Goal: Task Accomplishment & Management: Complete application form

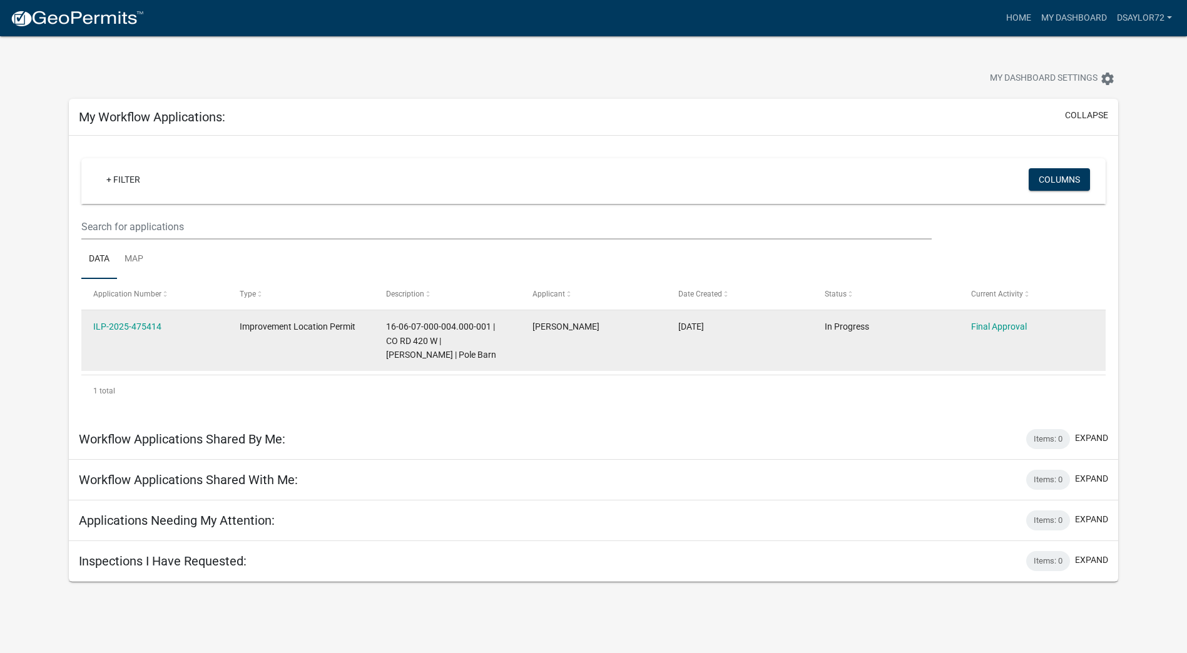
click at [132, 348] on datatable-body-cell "ILP-2025-475414" at bounding box center [154, 340] width 146 height 61
click at [130, 327] on link "ILP-2025-475414" at bounding box center [127, 327] width 68 height 10
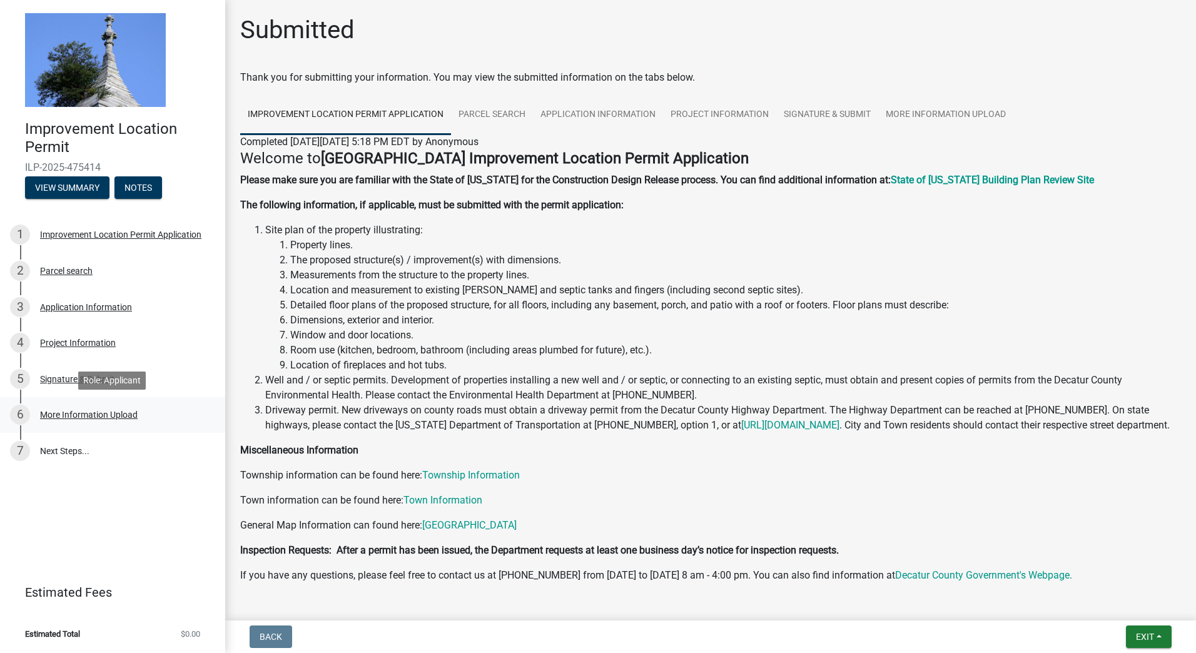
click at [121, 417] on div "More Information Upload" at bounding box center [89, 414] width 98 height 9
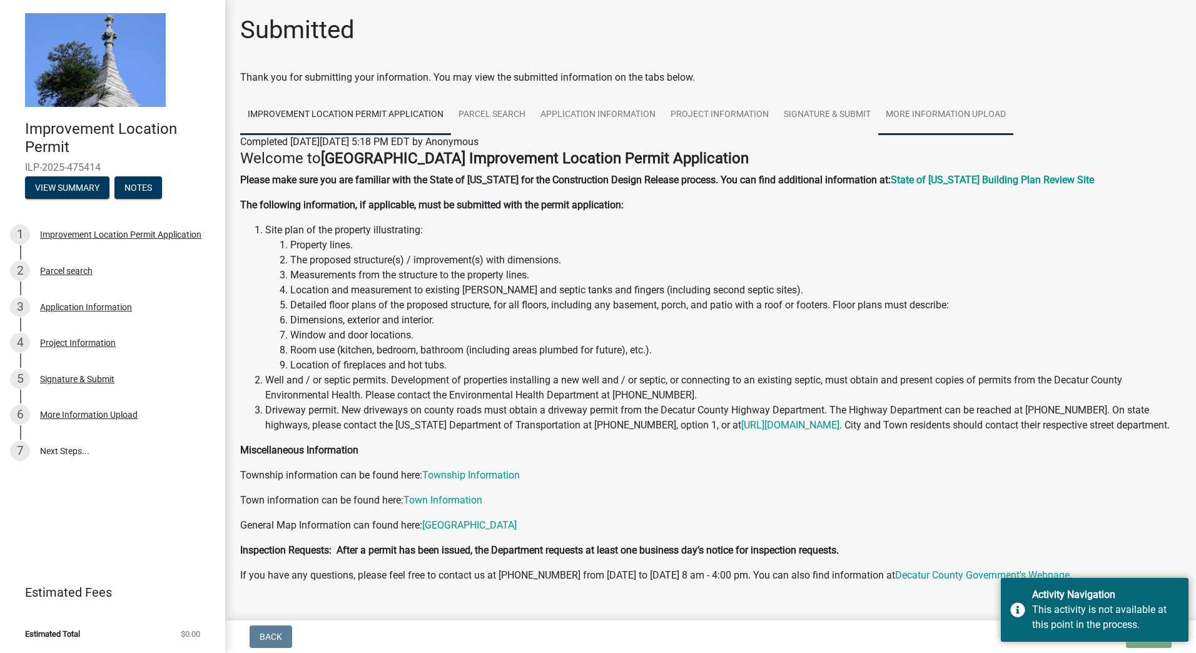
click at [937, 108] on link "More Information Upload" at bounding box center [946, 115] width 135 height 40
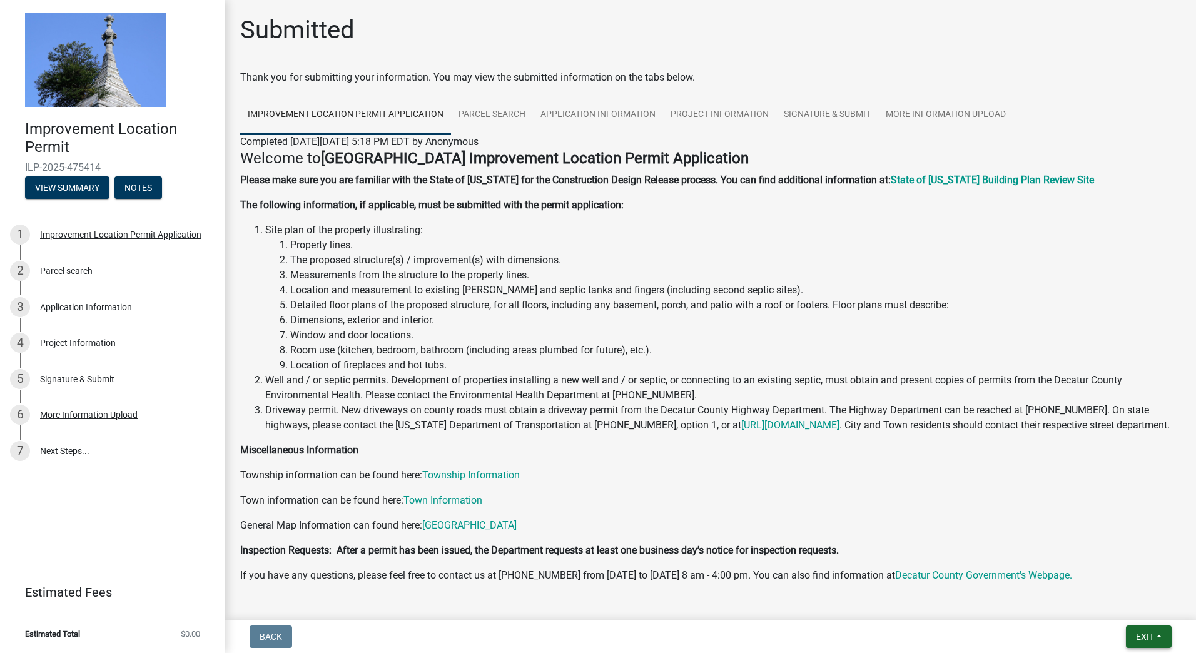
click at [1144, 635] on span "Exit" at bounding box center [1145, 637] width 18 height 10
click at [1115, 599] on button "Save & Exit" at bounding box center [1122, 604] width 100 height 30
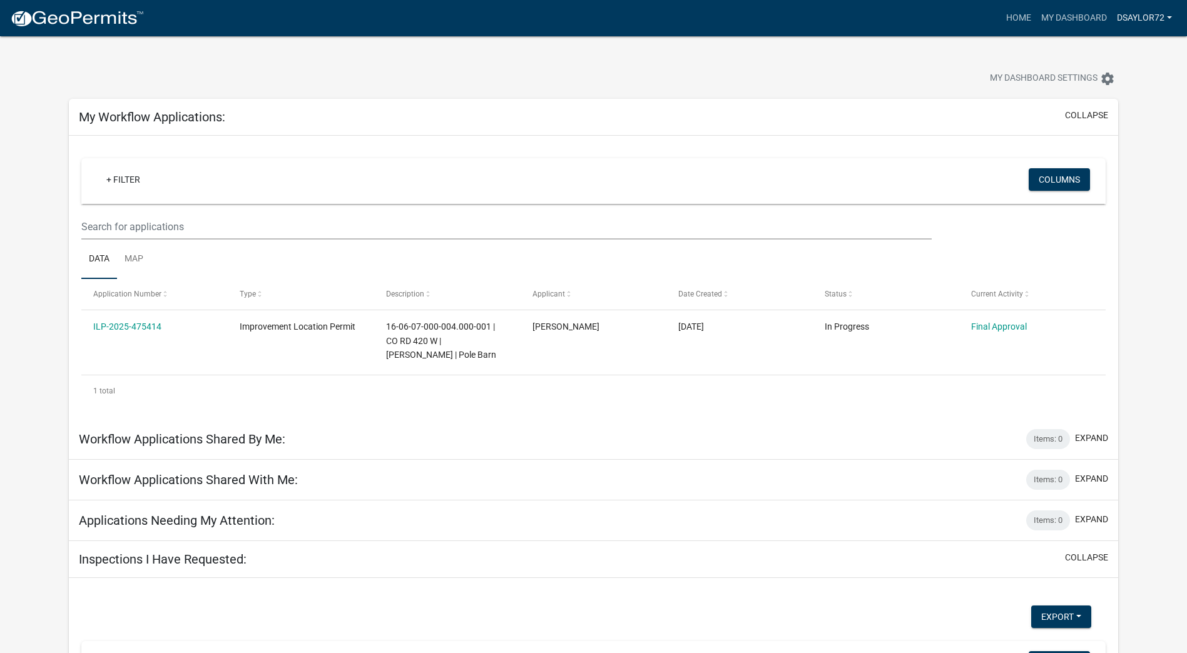
click at [1168, 14] on link "Dsaylor72" at bounding box center [1144, 18] width 65 height 24
click at [1116, 90] on link "Logout" at bounding box center [1127, 92] width 100 height 30
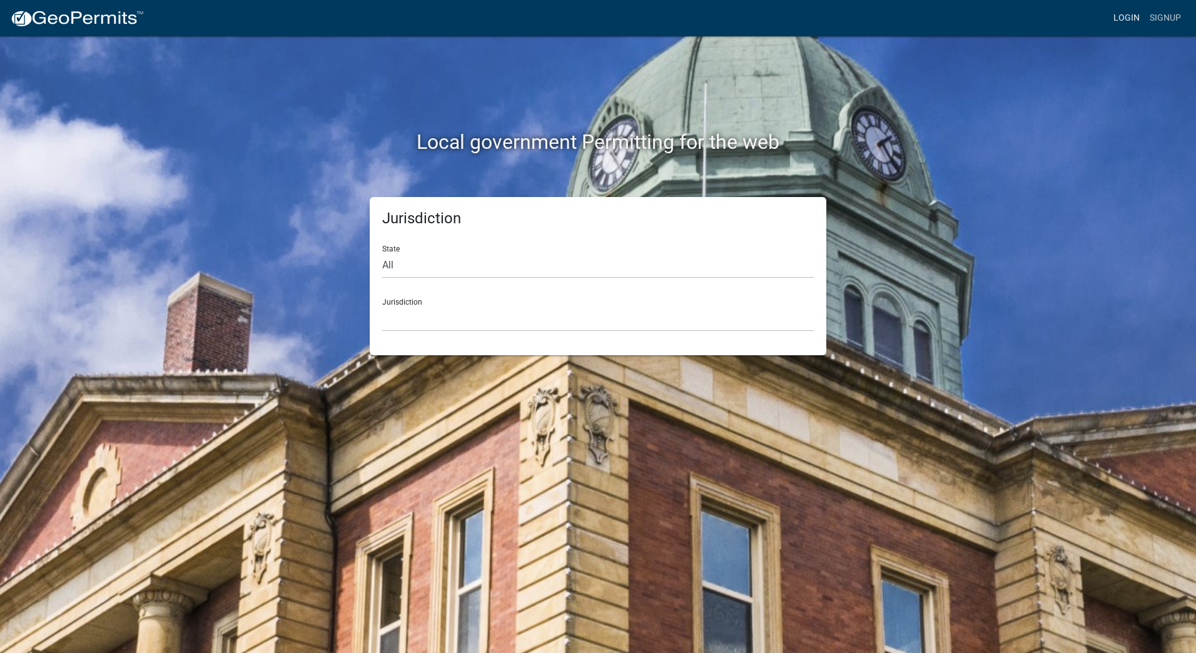
click at [1134, 14] on link "Login" at bounding box center [1127, 18] width 36 height 24
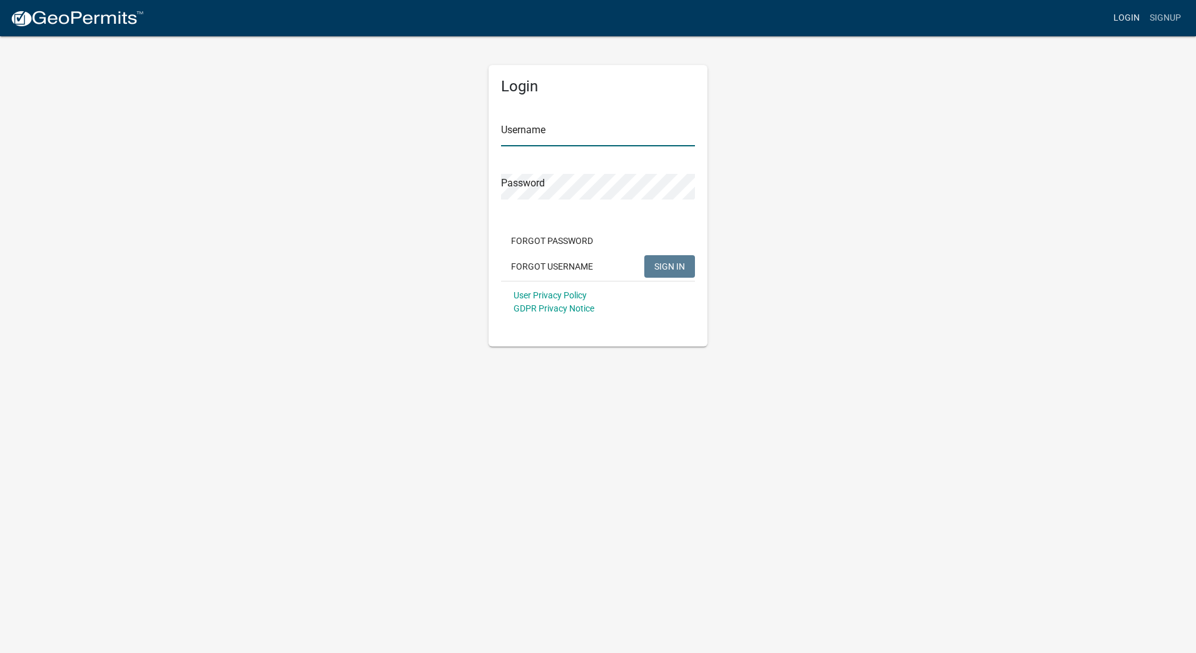
type input "Dsaylor72"
click at [656, 271] on span "SIGN IN" at bounding box center [670, 266] width 31 height 10
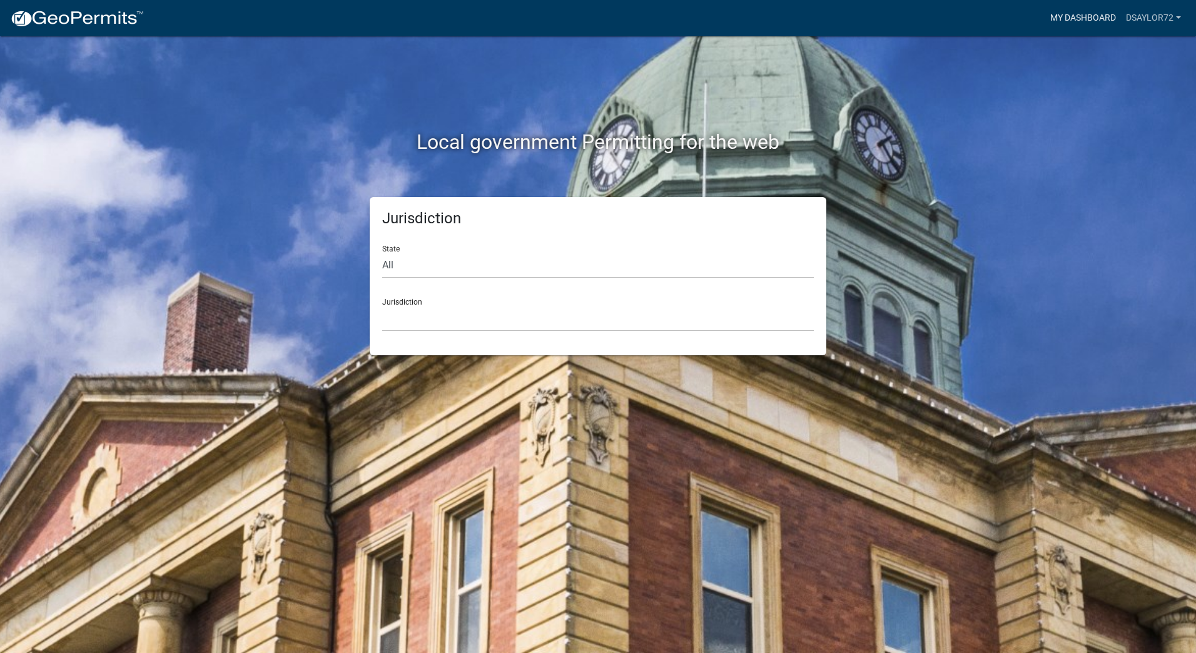
click at [1077, 16] on link "My Dashboard" at bounding box center [1084, 18] width 76 height 24
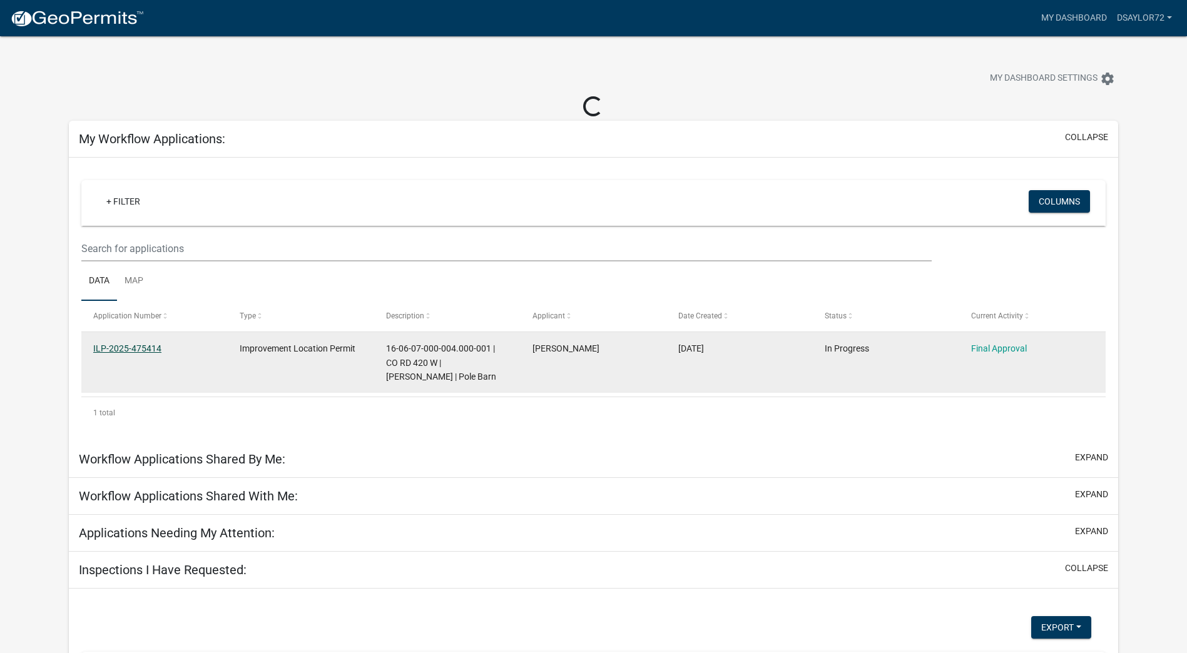
click at [126, 347] on link "ILP-2025-475414" at bounding box center [127, 349] width 68 height 10
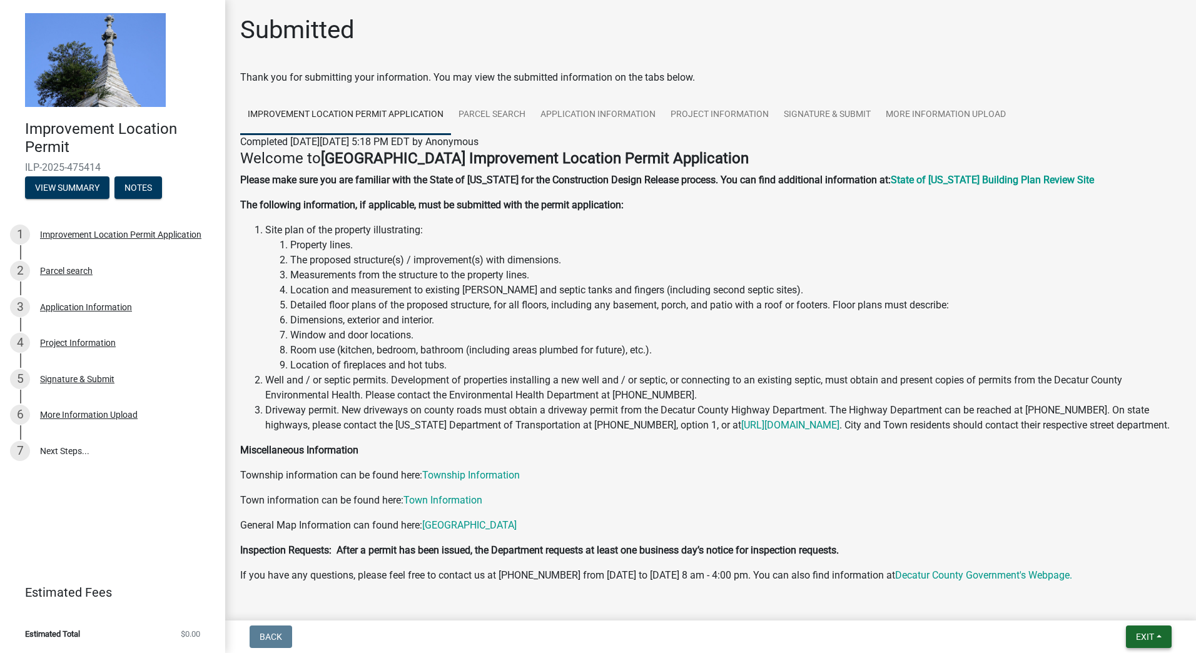
click at [1154, 640] on span "Exit" at bounding box center [1145, 637] width 18 height 10
click at [1121, 604] on button "Save & Exit" at bounding box center [1122, 604] width 100 height 30
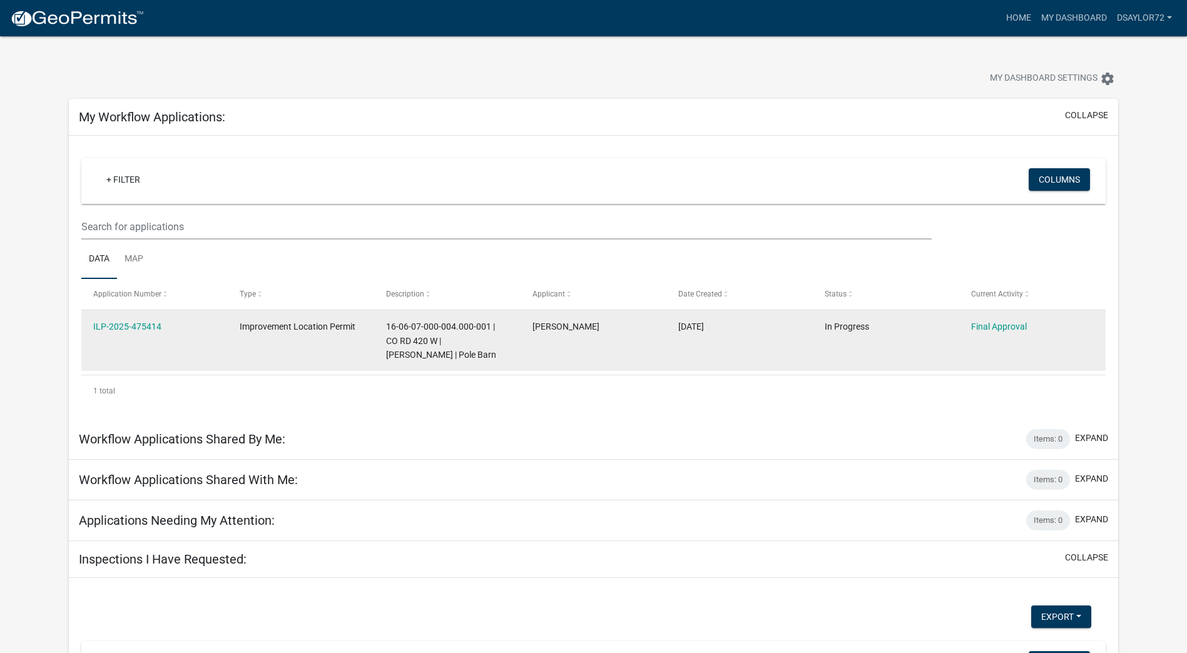
click at [1016, 332] on div "Final Approval" at bounding box center [1032, 327] width 122 height 14
click at [1016, 330] on link "Final Approval" at bounding box center [999, 327] width 56 height 10
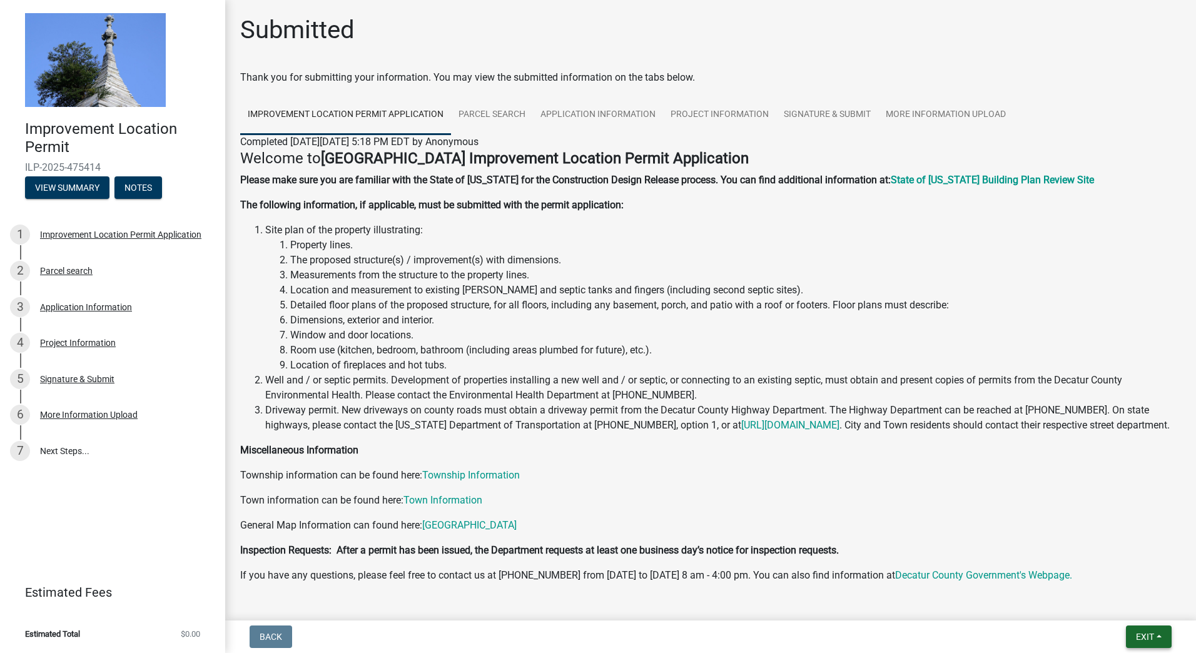
click at [1155, 635] on button "Exit" at bounding box center [1149, 637] width 46 height 23
click at [1094, 603] on button "Save & Exit" at bounding box center [1122, 604] width 100 height 30
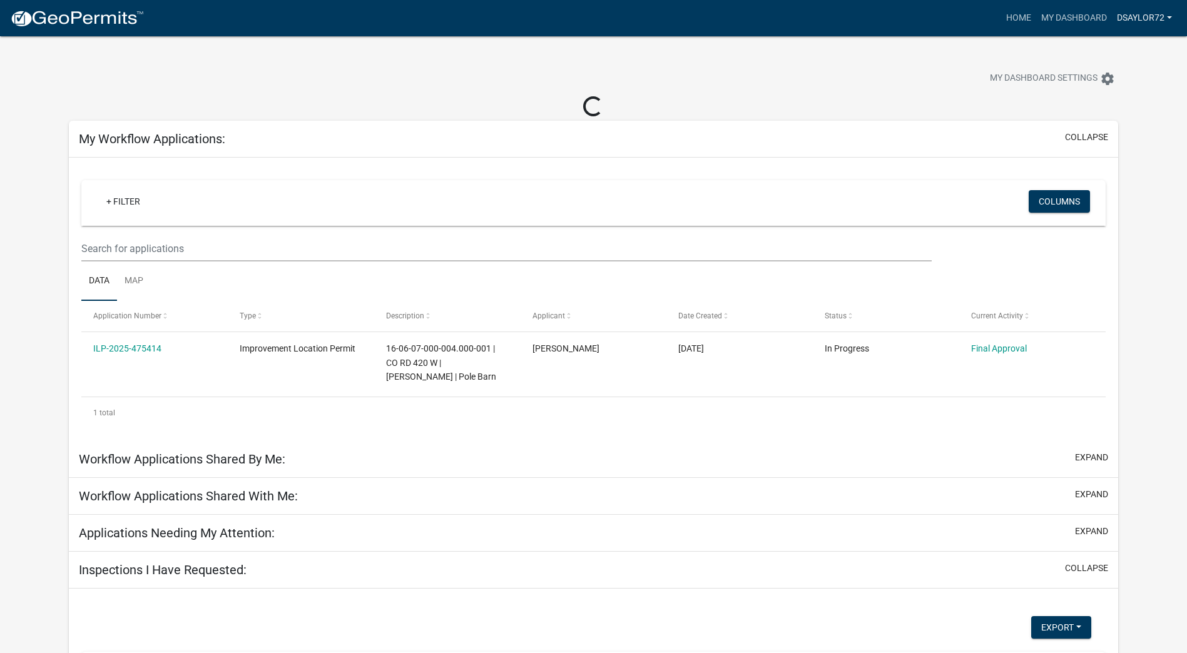
click at [1152, 16] on link "Dsaylor72" at bounding box center [1144, 18] width 65 height 24
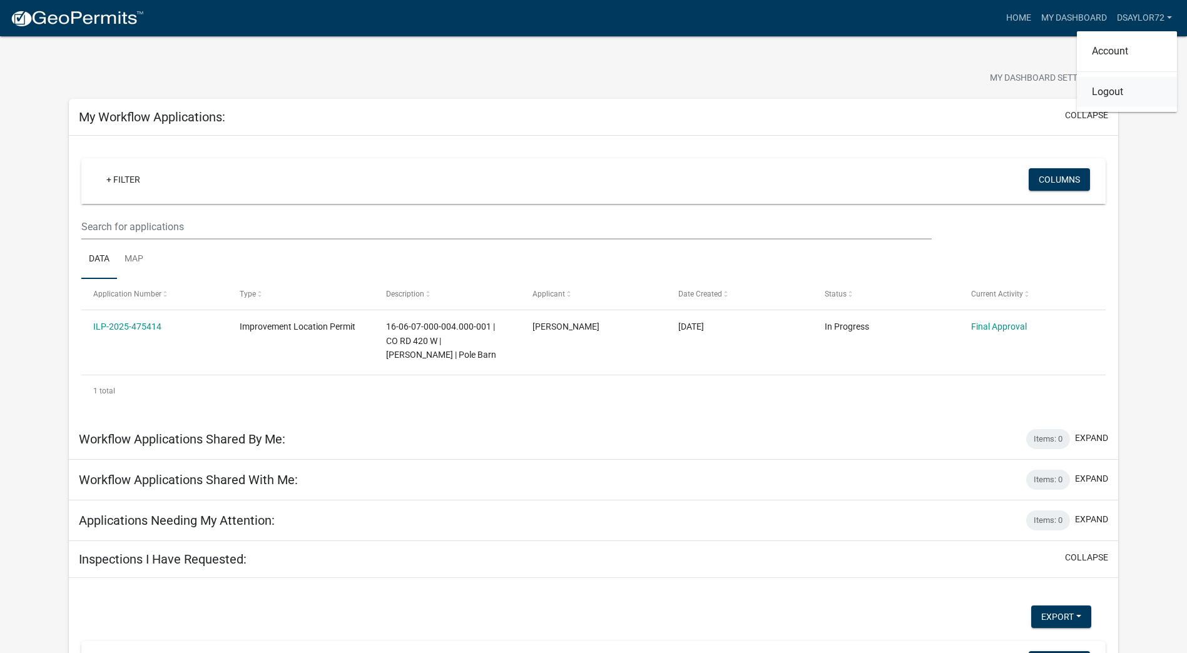
click at [1113, 89] on link "Logout" at bounding box center [1127, 92] width 100 height 30
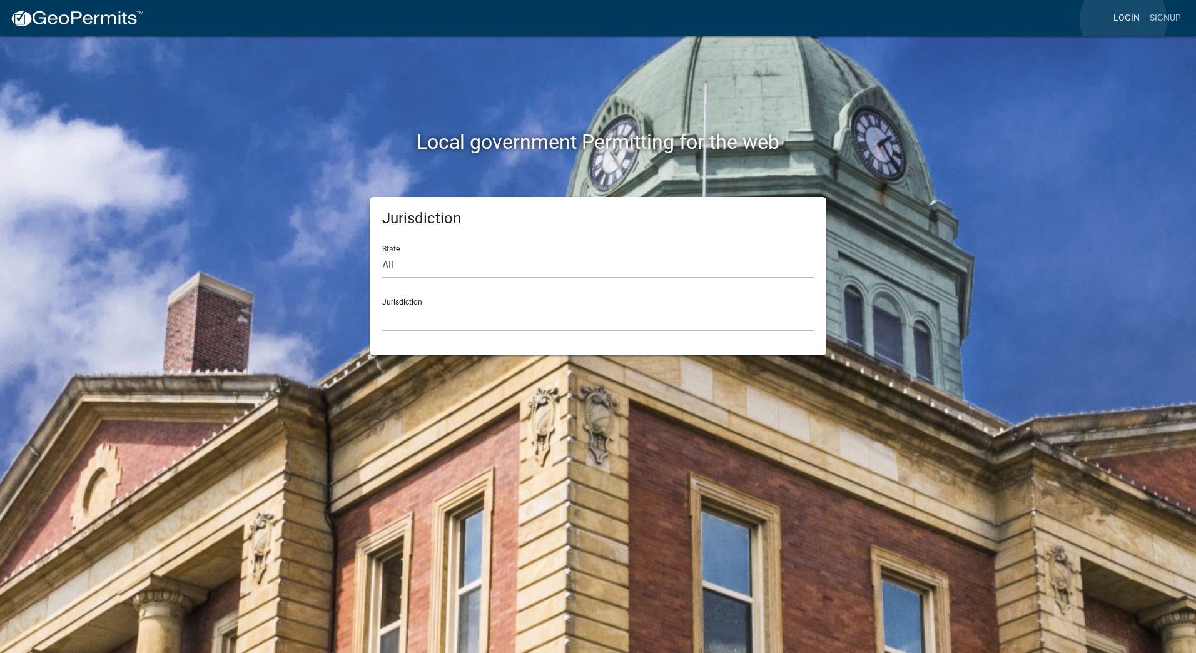
click at [1124, 20] on link "Login" at bounding box center [1127, 18] width 36 height 24
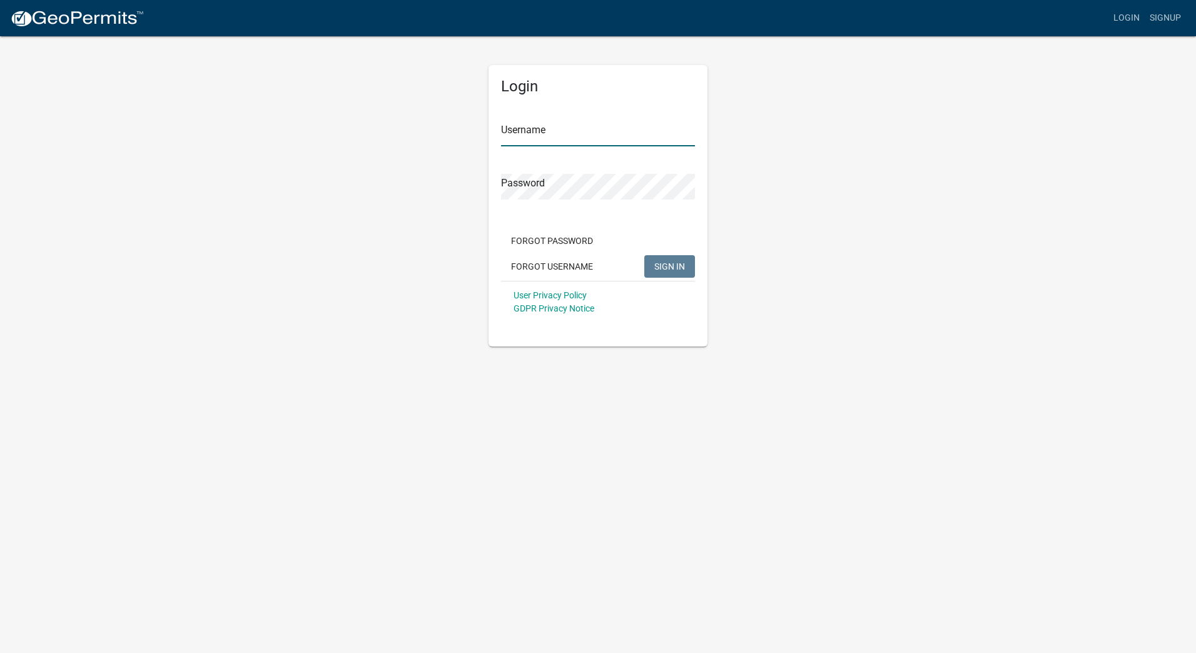
type input "Dsaylor72"
click at [665, 278] on div "Forgot Password Forgot Username SIGN IN" at bounding box center [598, 255] width 194 height 51
click at [665, 272] on button "SIGN IN" at bounding box center [670, 266] width 51 height 23
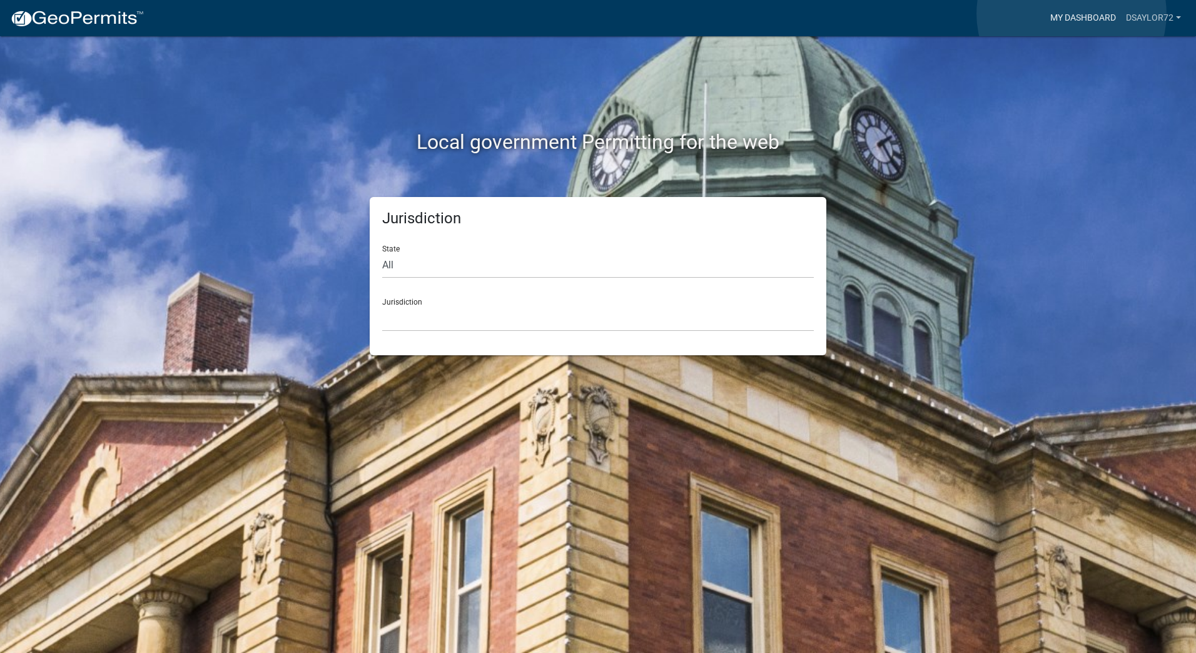
click at [1072, 14] on link "My Dashboard" at bounding box center [1084, 18] width 76 height 24
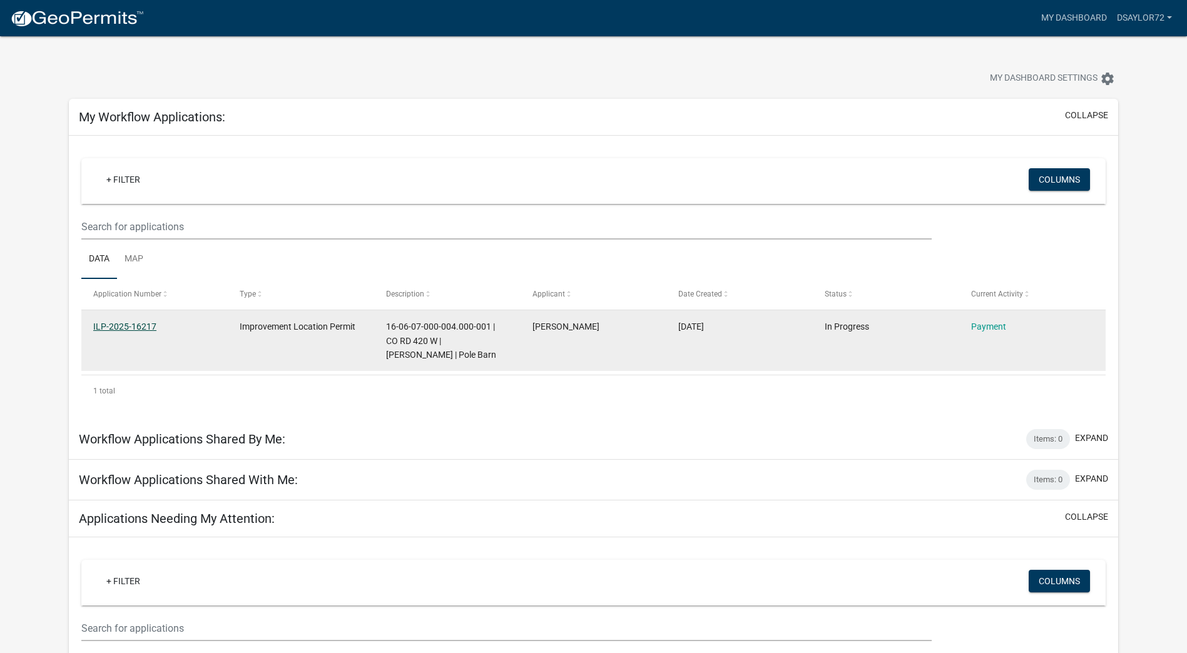
click at [116, 329] on link "ILP-2025-16217" at bounding box center [124, 327] width 63 height 10
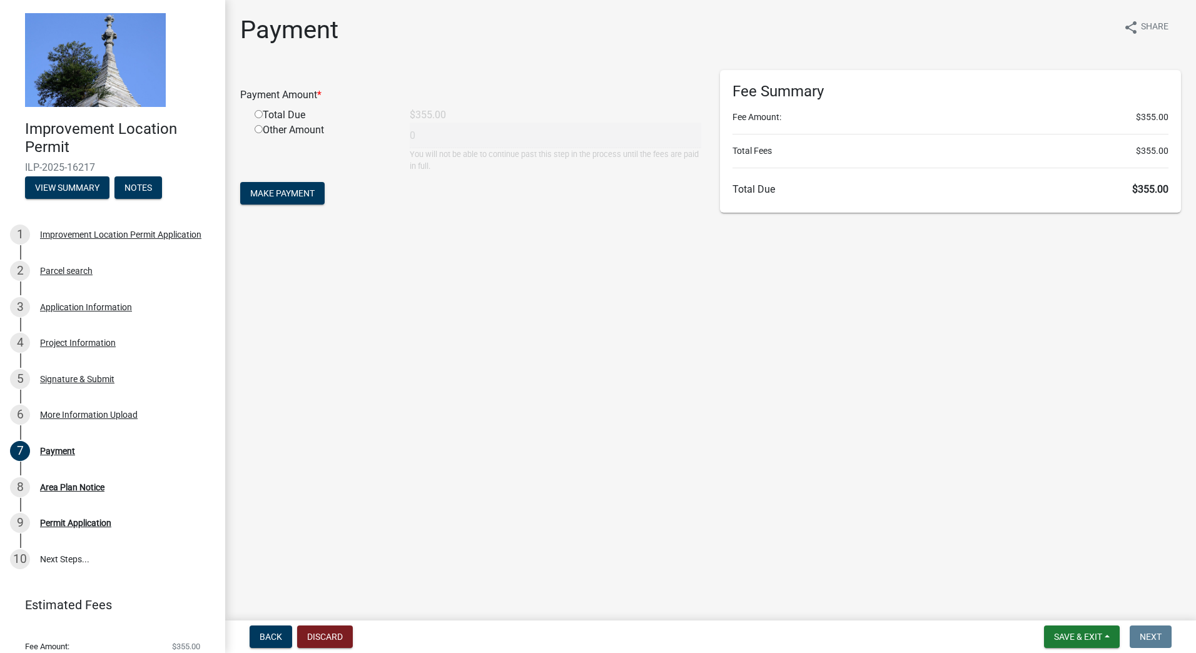
click at [257, 116] on input "radio" at bounding box center [259, 114] width 8 height 8
radio input "true"
type input "355"
click at [286, 195] on span "Make Payment" at bounding box center [282, 193] width 64 height 10
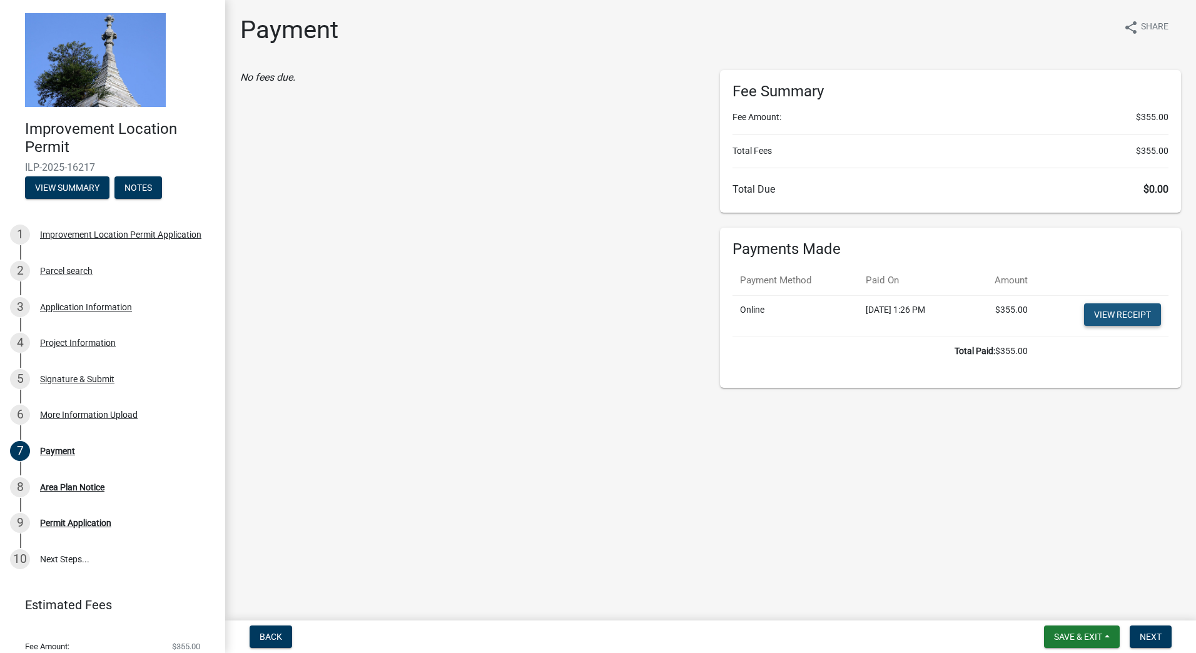
click at [1126, 320] on link "View receipt" at bounding box center [1122, 314] width 77 height 23
click at [1104, 320] on link "View receipt" at bounding box center [1122, 314] width 77 height 23
click at [591, 92] on div "No fees due." at bounding box center [471, 229] width 480 height 318
click at [69, 489] on div "Area Plan Notice" at bounding box center [72, 487] width 64 height 9
click at [1145, 638] on span "Next" at bounding box center [1151, 637] width 22 height 10
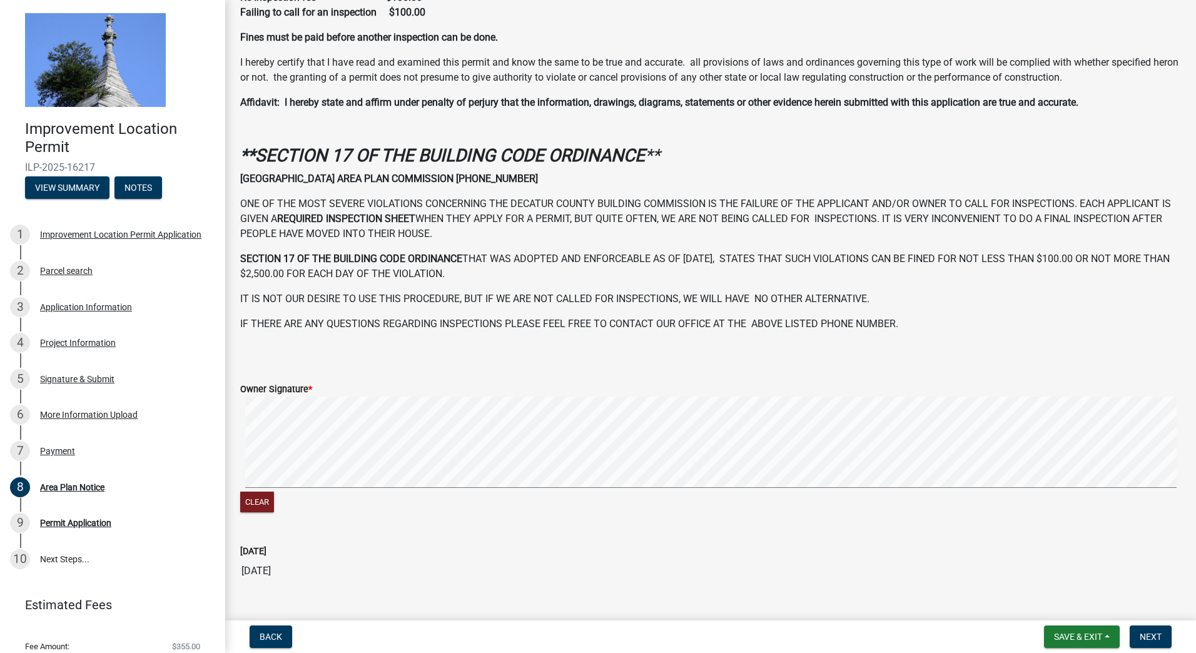
scroll to position [277, 0]
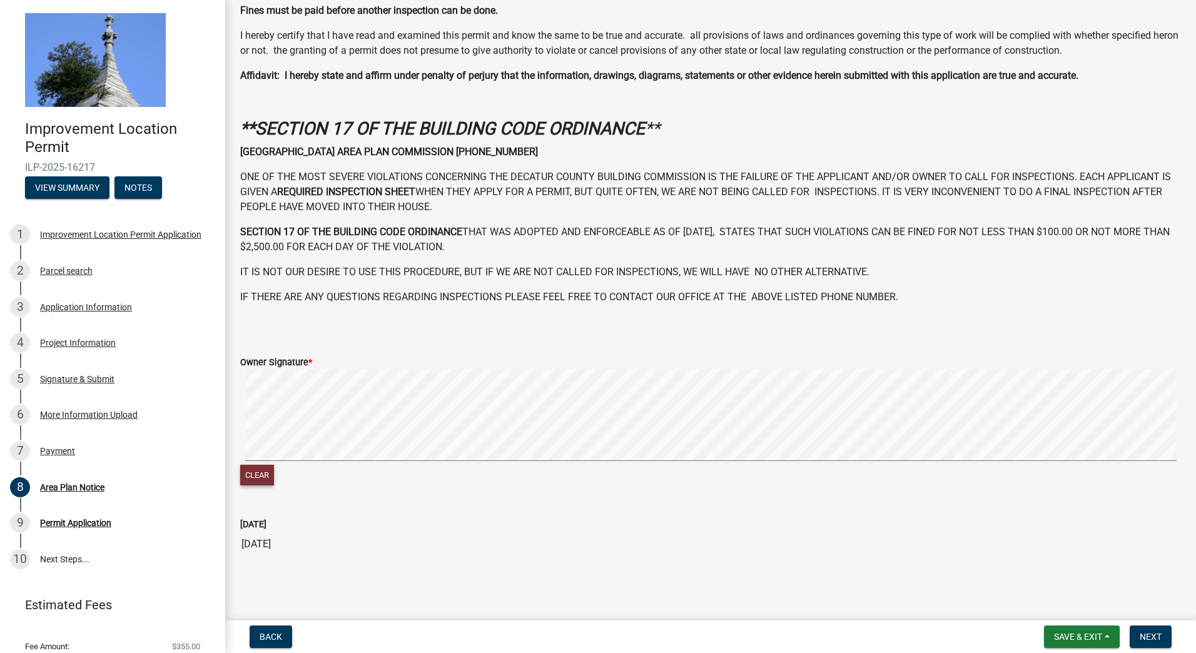
click at [255, 474] on button "Clear" at bounding box center [257, 475] width 34 height 21
click at [256, 475] on button "Clear" at bounding box center [257, 475] width 34 height 21
click at [514, 485] on div "Clear" at bounding box center [710, 429] width 941 height 119
click at [1151, 635] on span "Next" at bounding box center [1151, 637] width 22 height 10
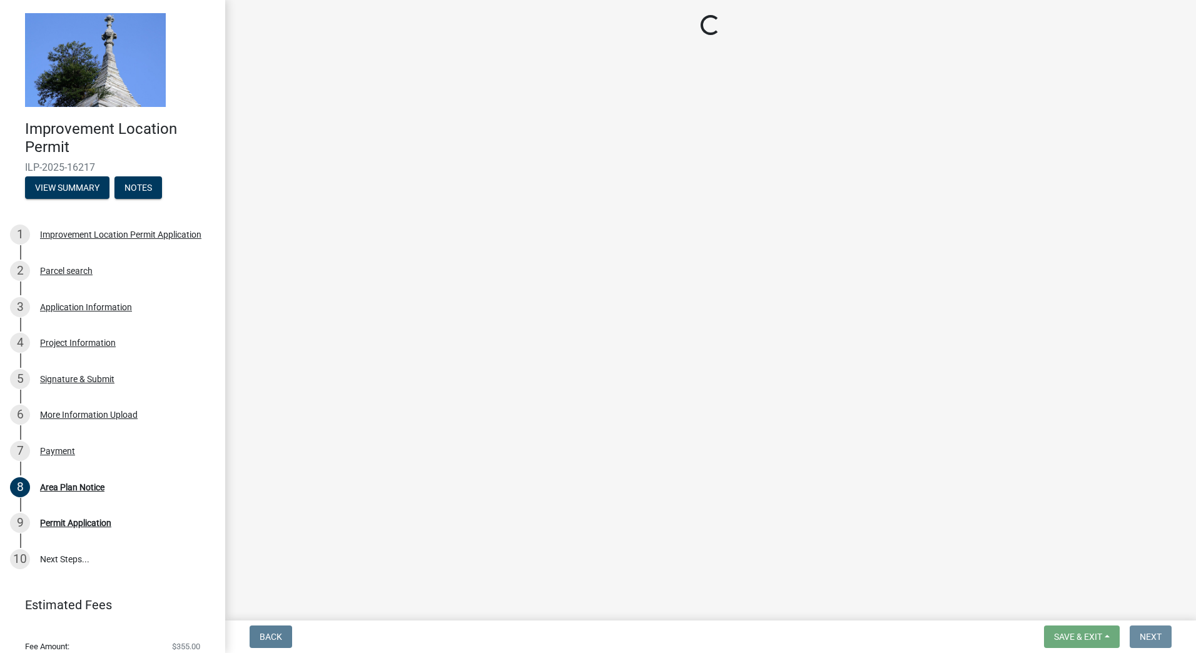
scroll to position [0, 0]
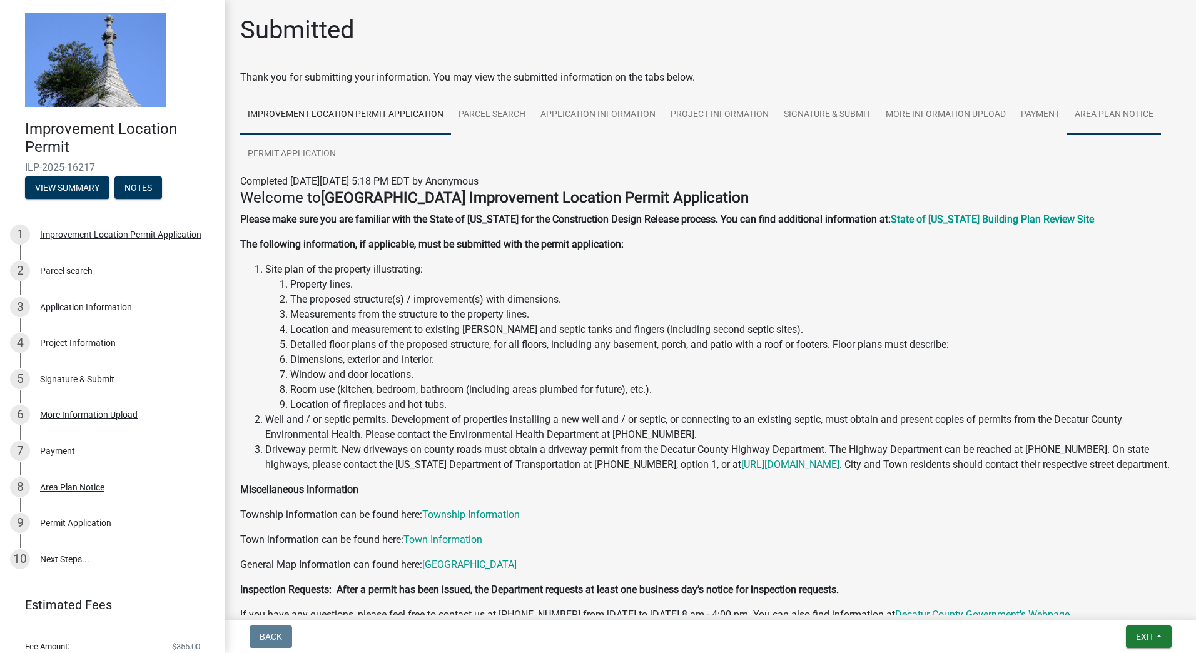
click at [1108, 116] on link "Area Plan Notice" at bounding box center [1115, 115] width 94 height 40
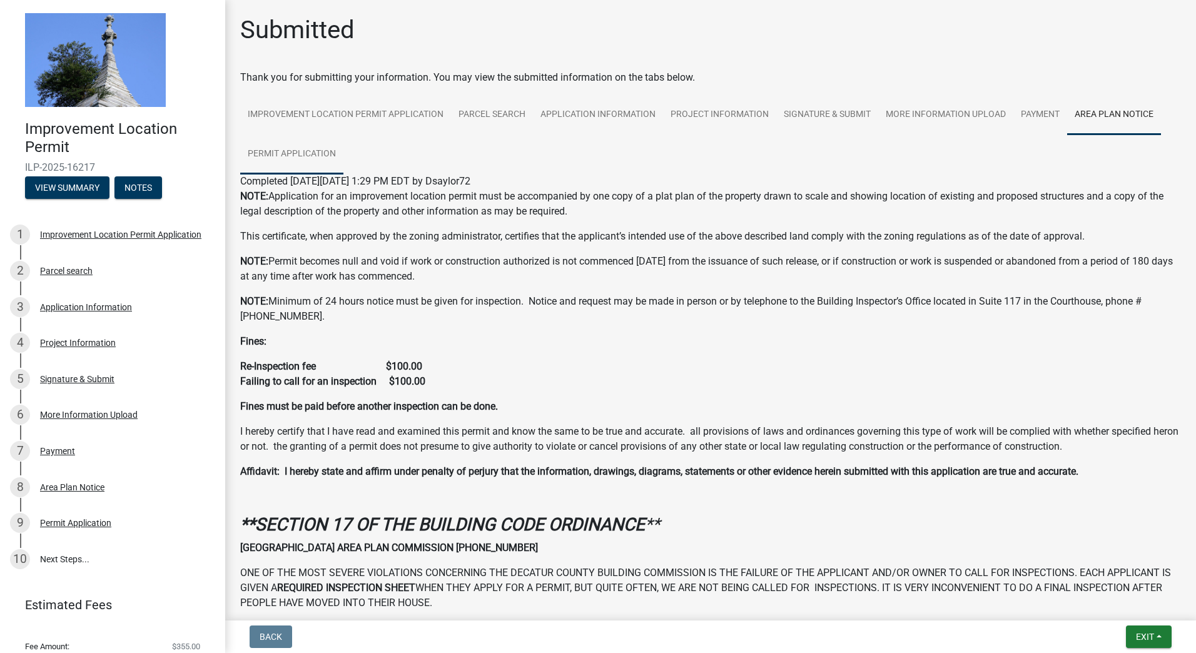
click at [324, 152] on link "Permit Application" at bounding box center [291, 155] width 103 height 40
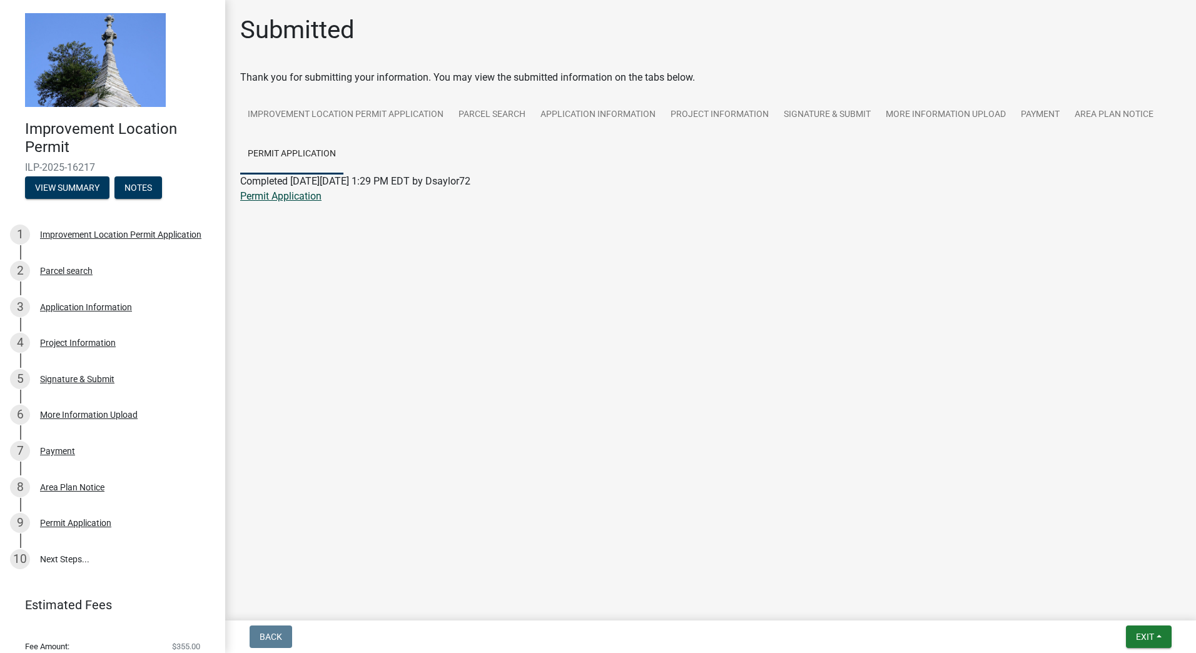
click at [288, 200] on link "Permit Application" at bounding box center [280, 196] width 81 height 12
click at [303, 450] on main "Submitted Thank you for submitting your information. You may view the submitted…" at bounding box center [710, 308] width 971 height 616
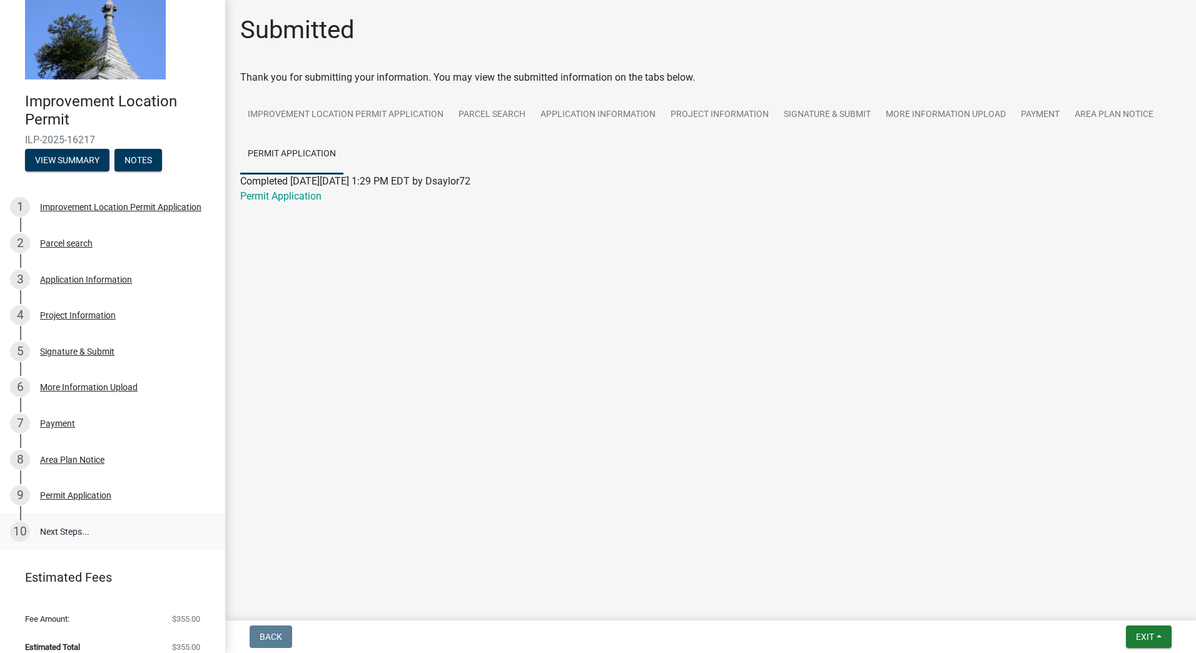
scroll to position [41, 0]
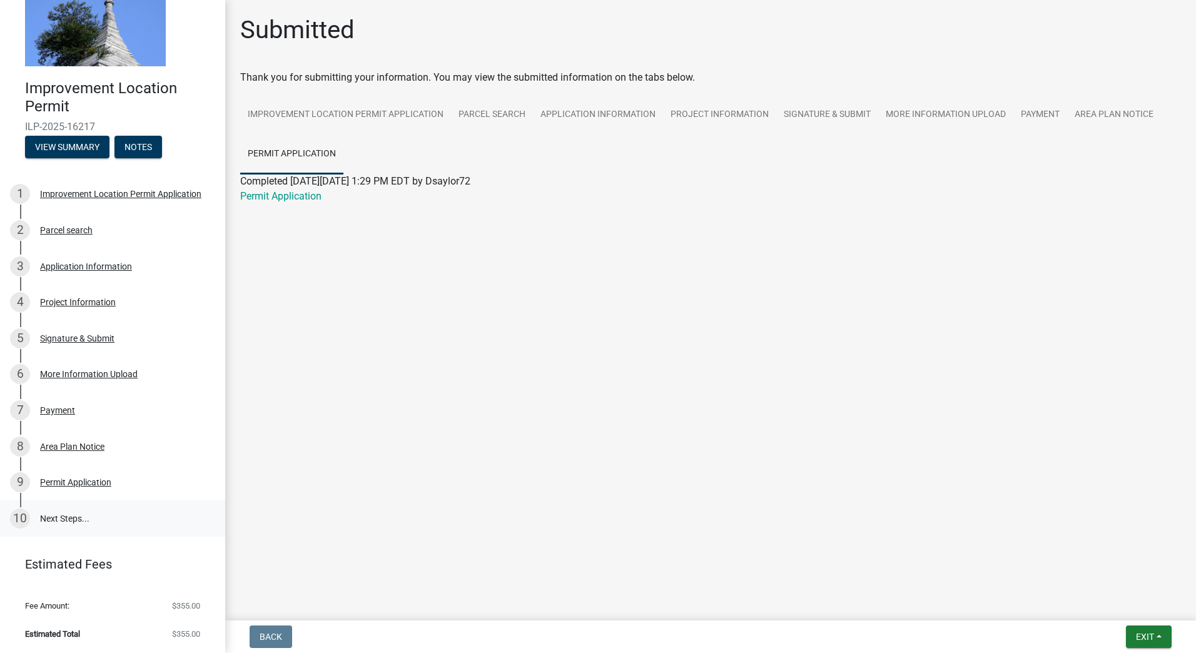
click at [64, 517] on link "10 Next Steps..." at bounding box center [112, 519] width 225 height 36
click at [671, 512] on main "Submitted Thank you for submitting your information. You may view the submitted…" at bounding box center [710, 308] width 971 height 616
click at [1161, 633] on button "Exit" at bounding box center [1149, 637] width 46 height 23
click at [1121, 606] on button "Save & Exit" at bounding box center [1122, 604] width 100 height 30
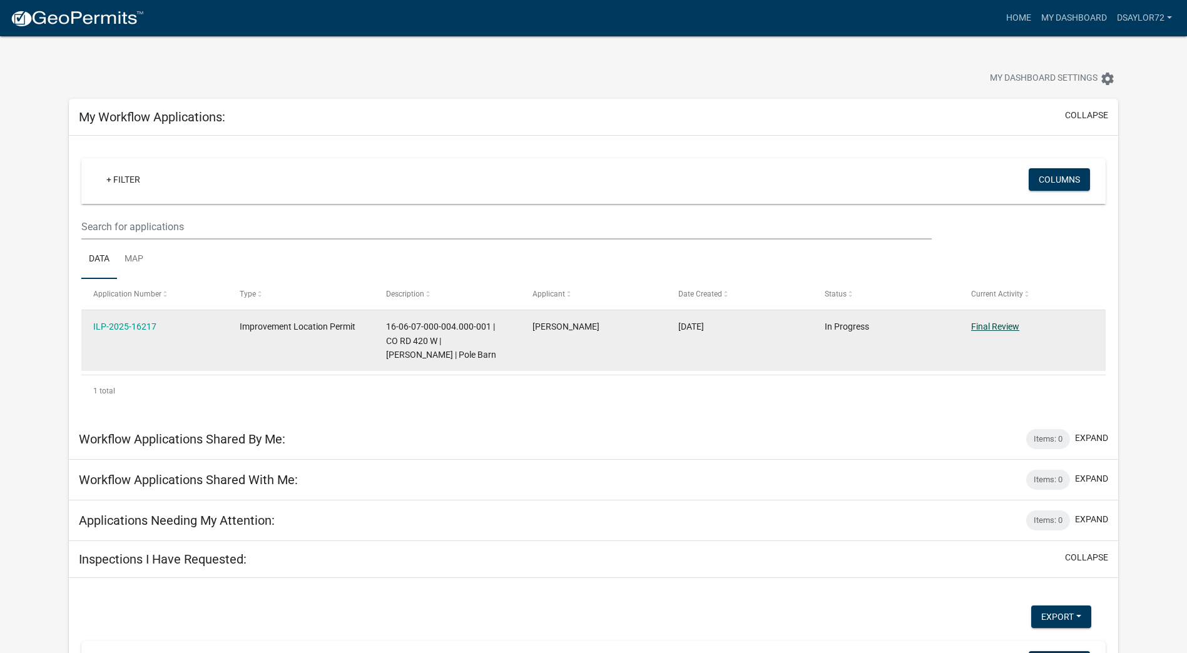
click at [1001, 327] on link "Final Review" at bounding box center [995, 327] width 48 height 10
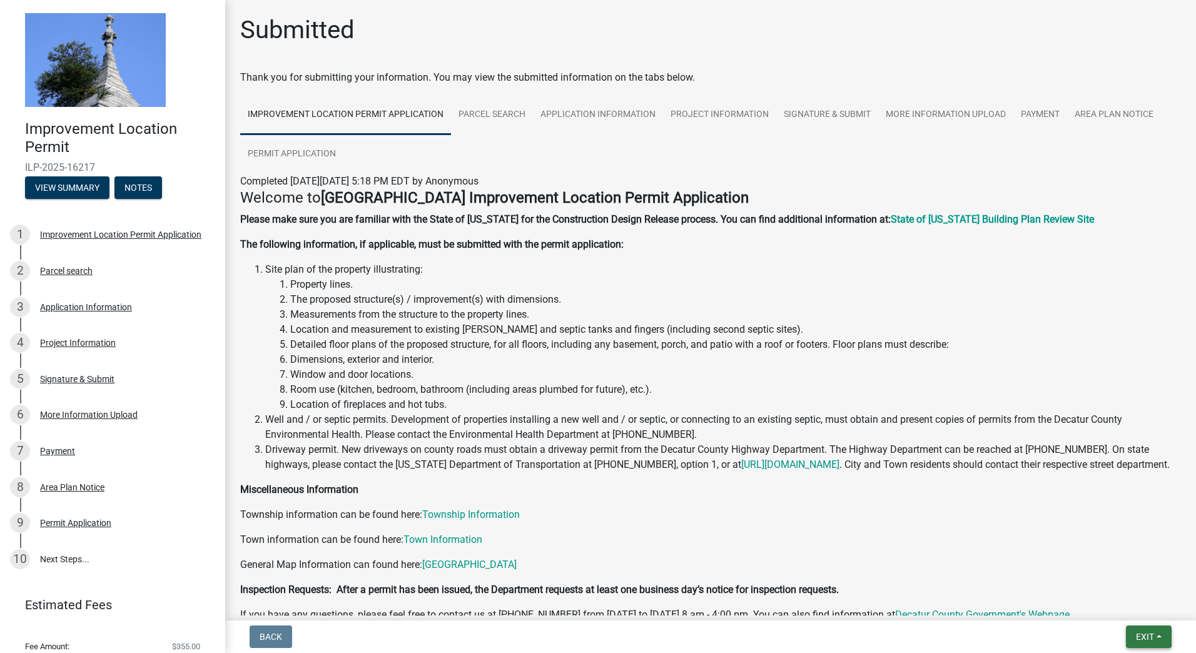
click at [1158, 641] on button "Exit" at bounding box center [1149, 637] width 46 height 23
click at [1108, 602] on button "Save & Exit" at bounding box center [1122, 604] width 100 height 30
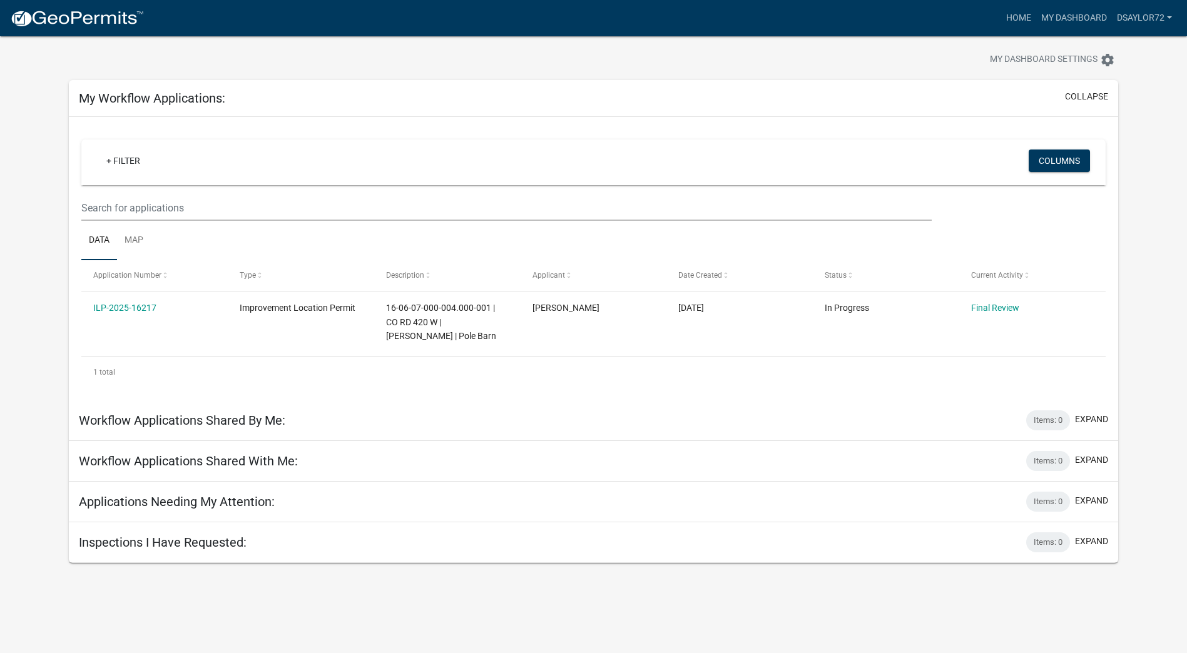
scroll to position [36, 0]
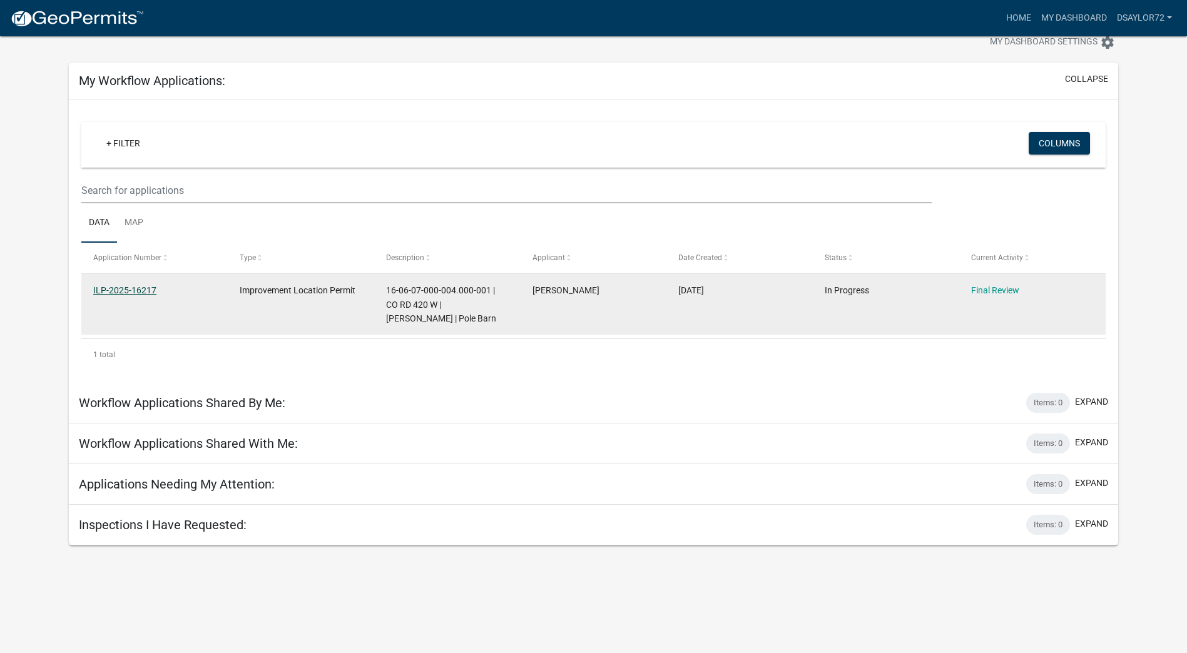
click at [143, 292] on link "ILP-2025-16217" at bounding box center [124, 290] width 63 height 10
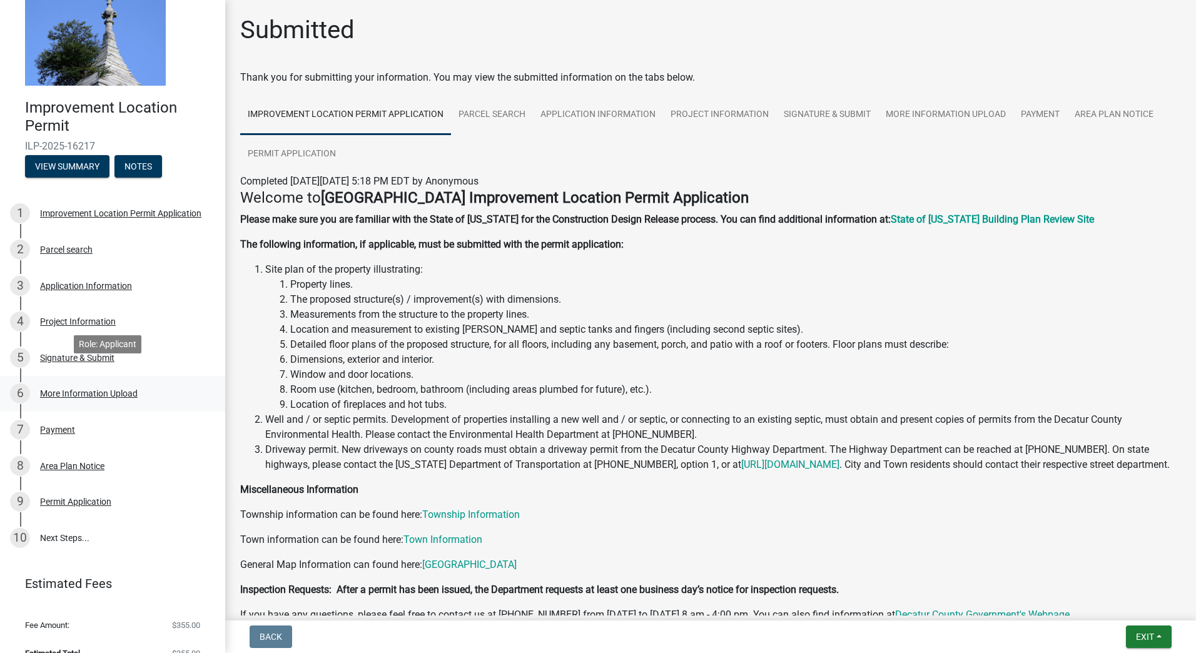
scroll to position [41, 0]
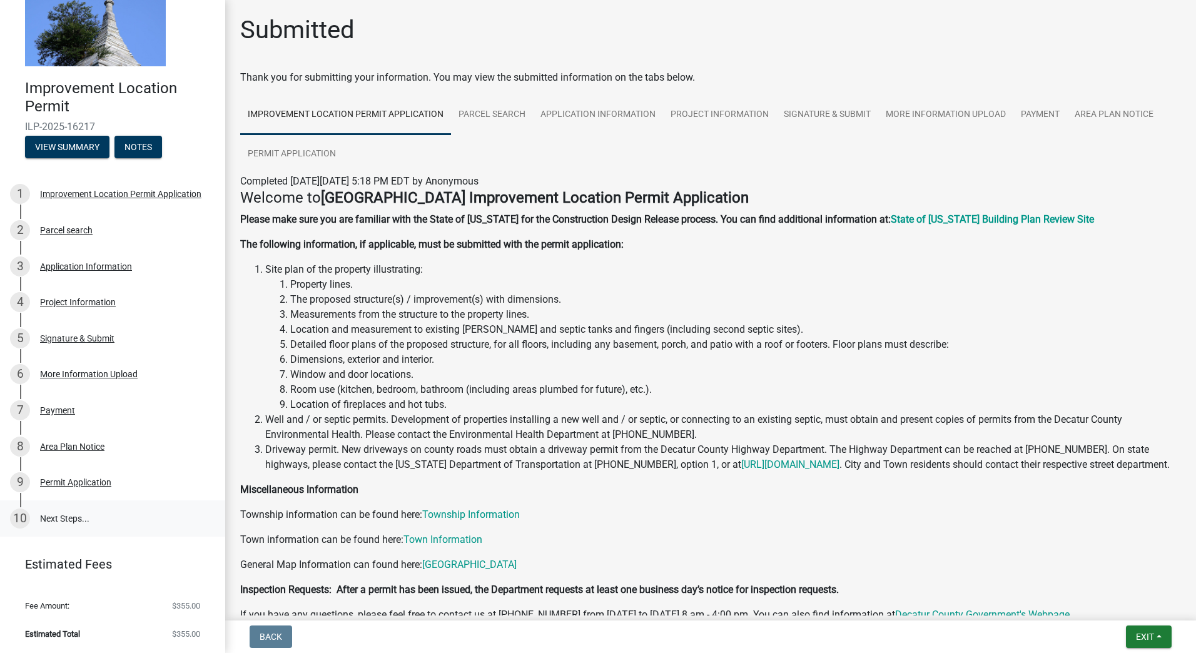
click at [21, 515] on div "10" at bounding box center [20, 519] width 20 height 20
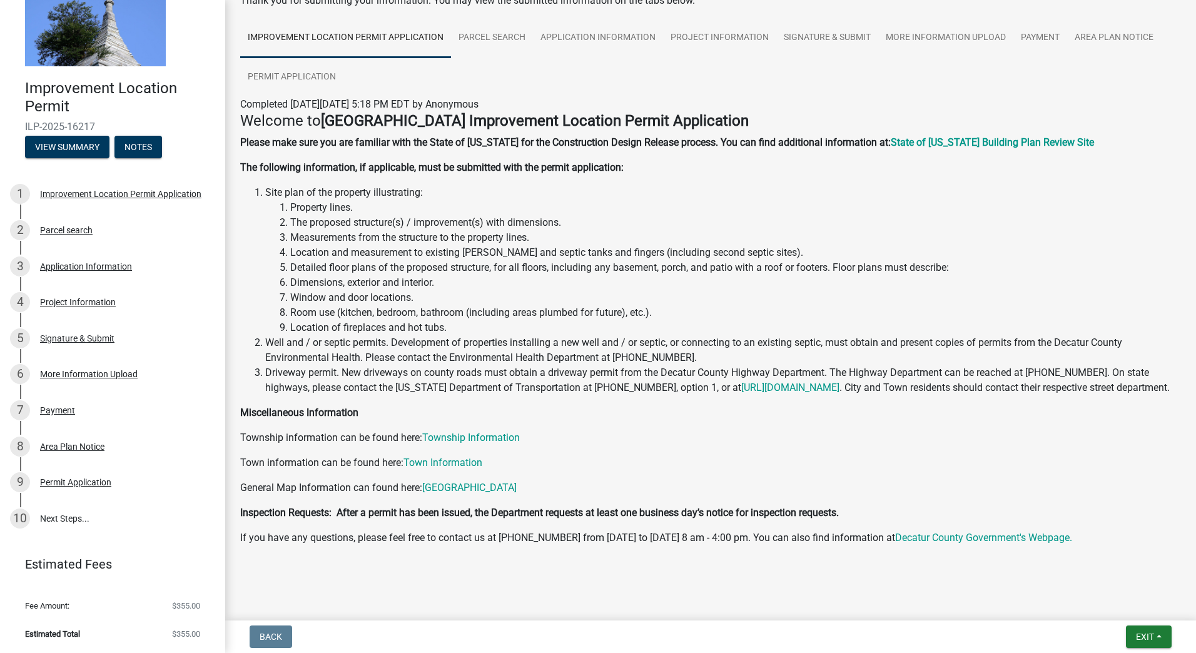
scroll to position [96, 0]
